Goal: Find specific page/section: Find specific page/section

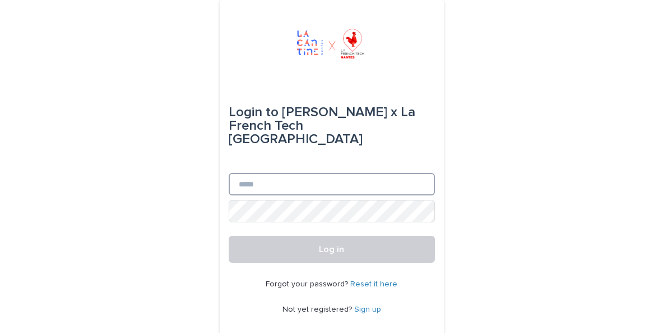
type input "**********"
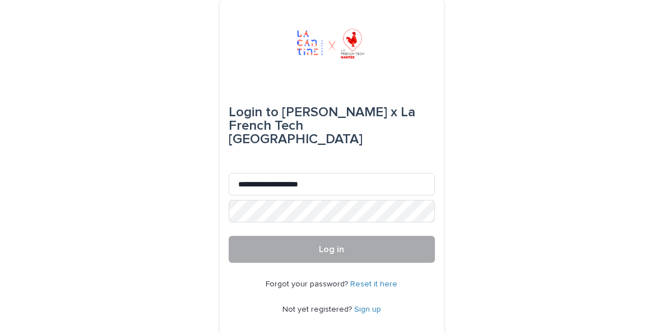
click at [318, 244] on button "Log in" at bounding box center [332, 248] width 206 height 27
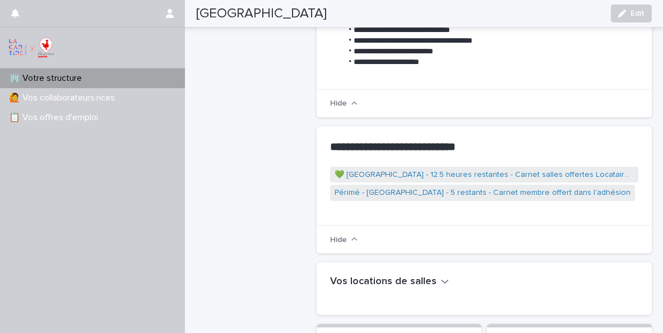
scroll to position [305, 0]
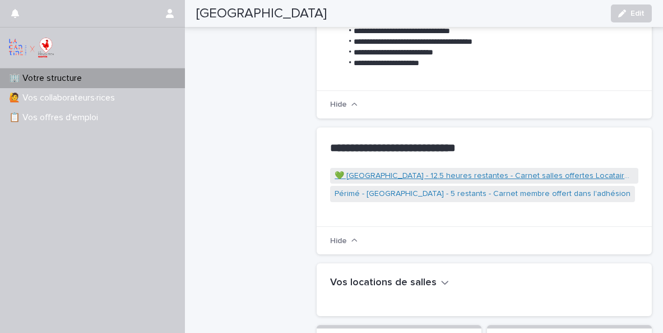
click at [423, 170] on link "💚 Toovalu - 12.5 heures restantes - Carnet salles offertes Locataires Halle 6" at bounding box center [484, 176] width 299 height 12
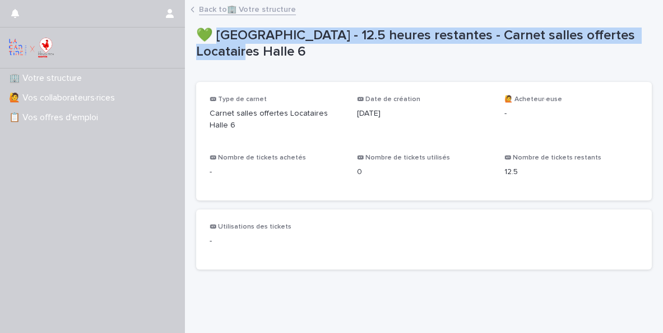
drag, startPoint x: 214, startPoint y: 34, endPoint x: 202, endPoint y: 52, distance: 22.2
click at [202, 52] on p "💚 Toovalu - 12.5 heures restantes - Carnet salles offertes Locataires Halle 6" at bounding box center [421, 43] width 451 height 33
copy p "oovalu - 12.5 heures restantes - Carnet salles offertes Locataires Halle 6"
